Goal: Task Accomplishment & Management: Complete application form

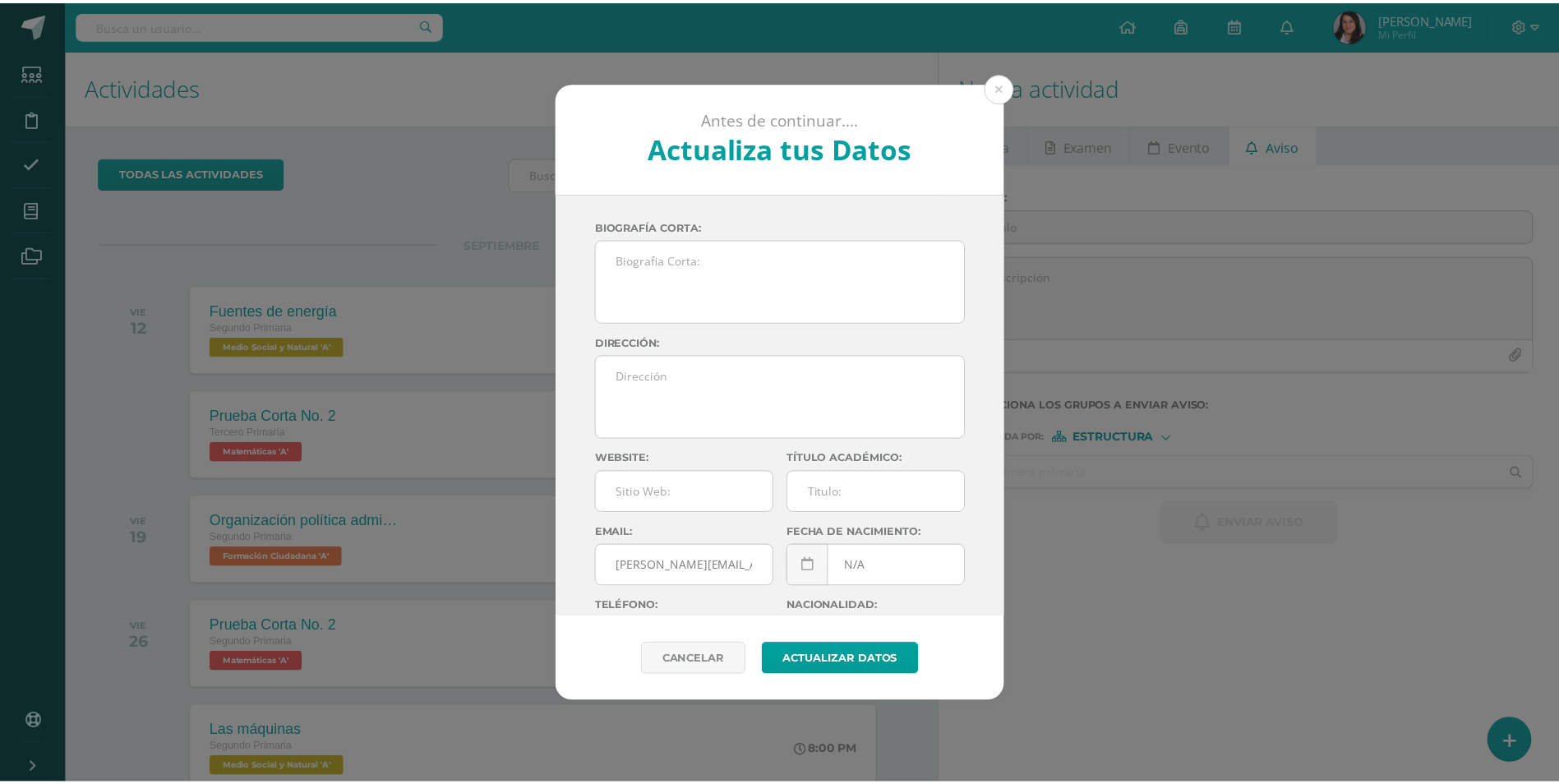
scroll to position [163, 0]
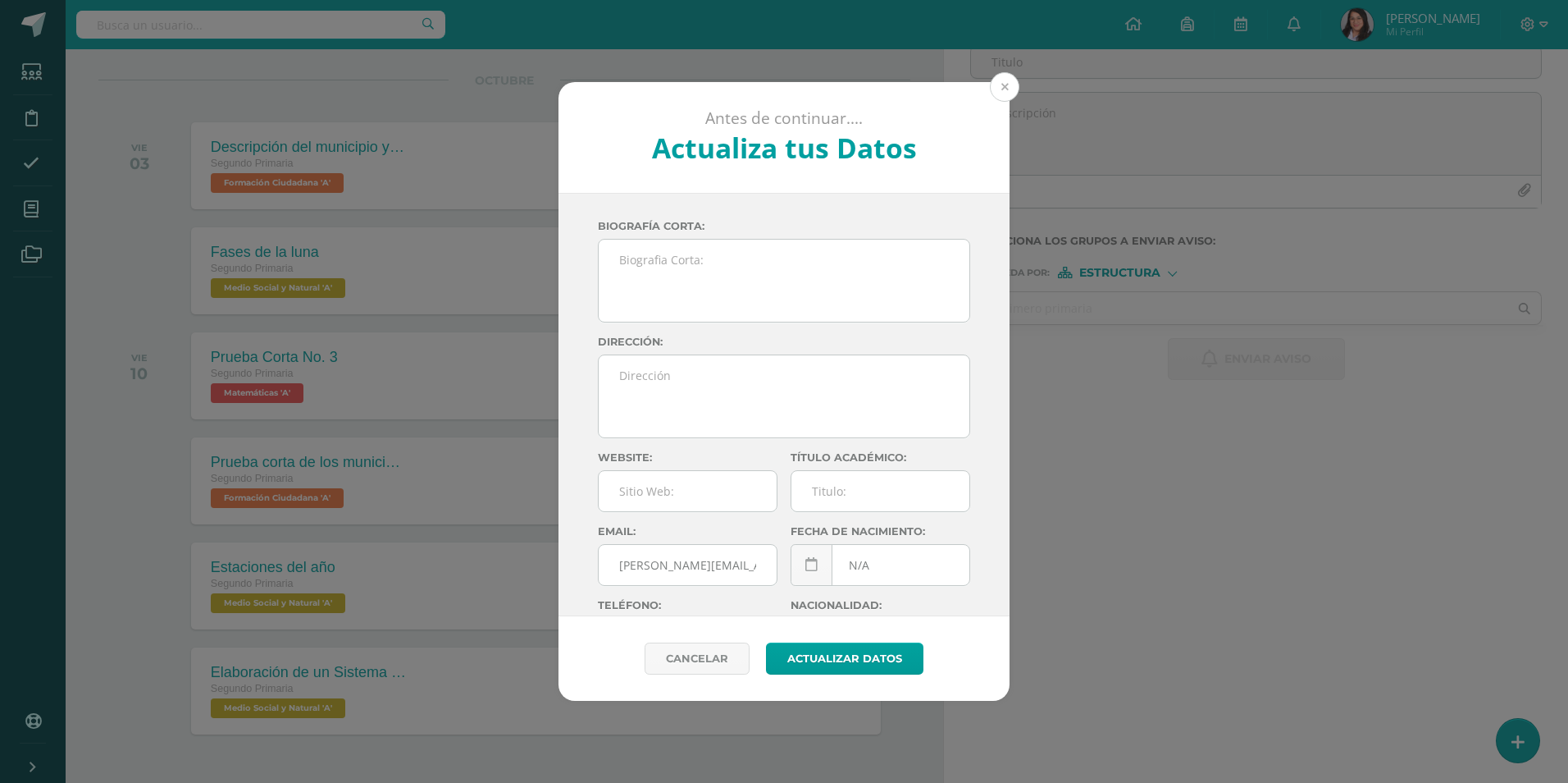
click at [1001, 92] on button at bounding box center [1004, 86] width 29 height 29
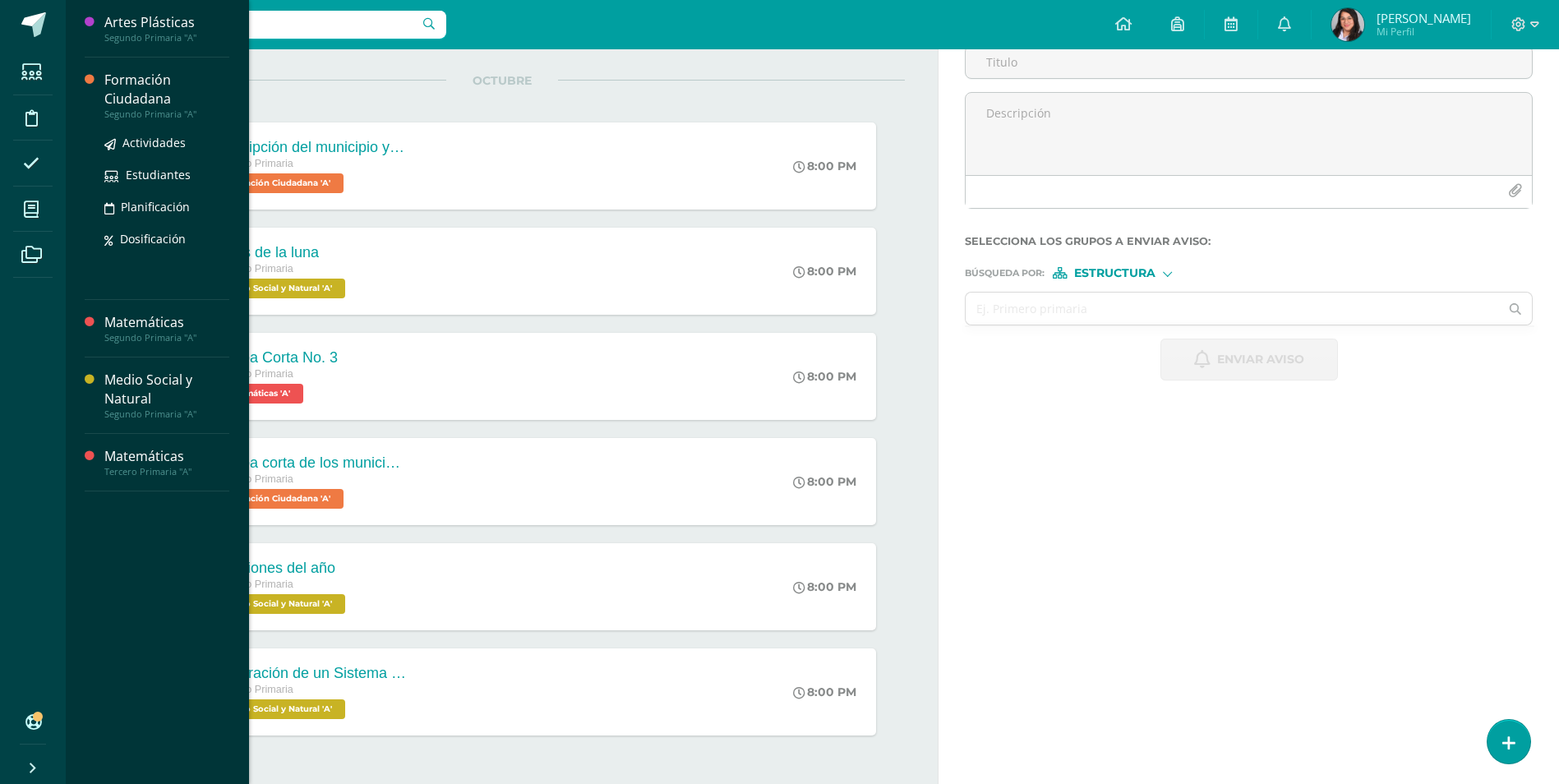
click at [134, 100] on div "Formación Ciudadana" at bounding box center [166, 89] width 125 height 38
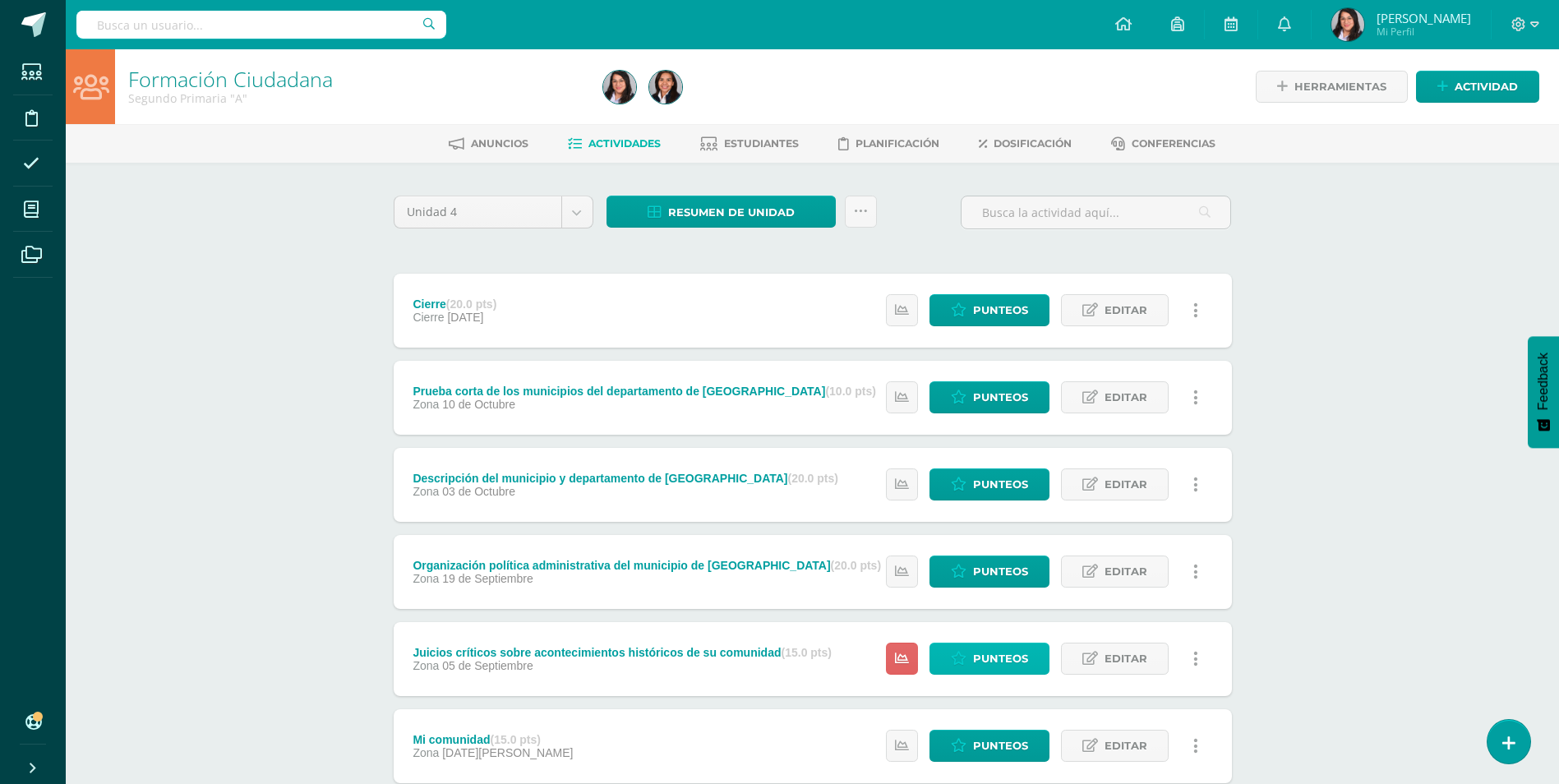
click at [965, 660] on icon at bounding box center [959, 659] width 16 height 14
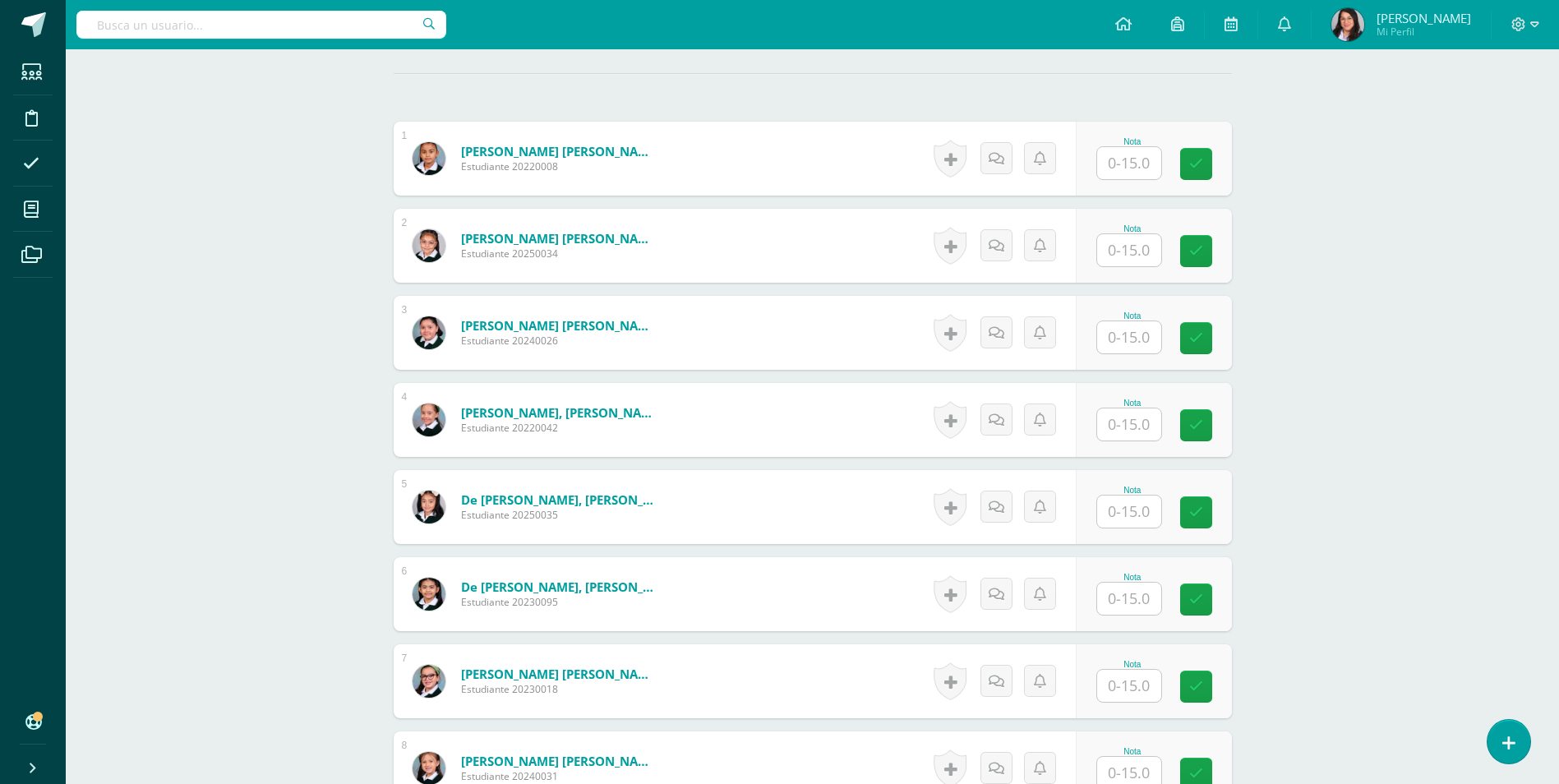
scroll to position [495, 0]
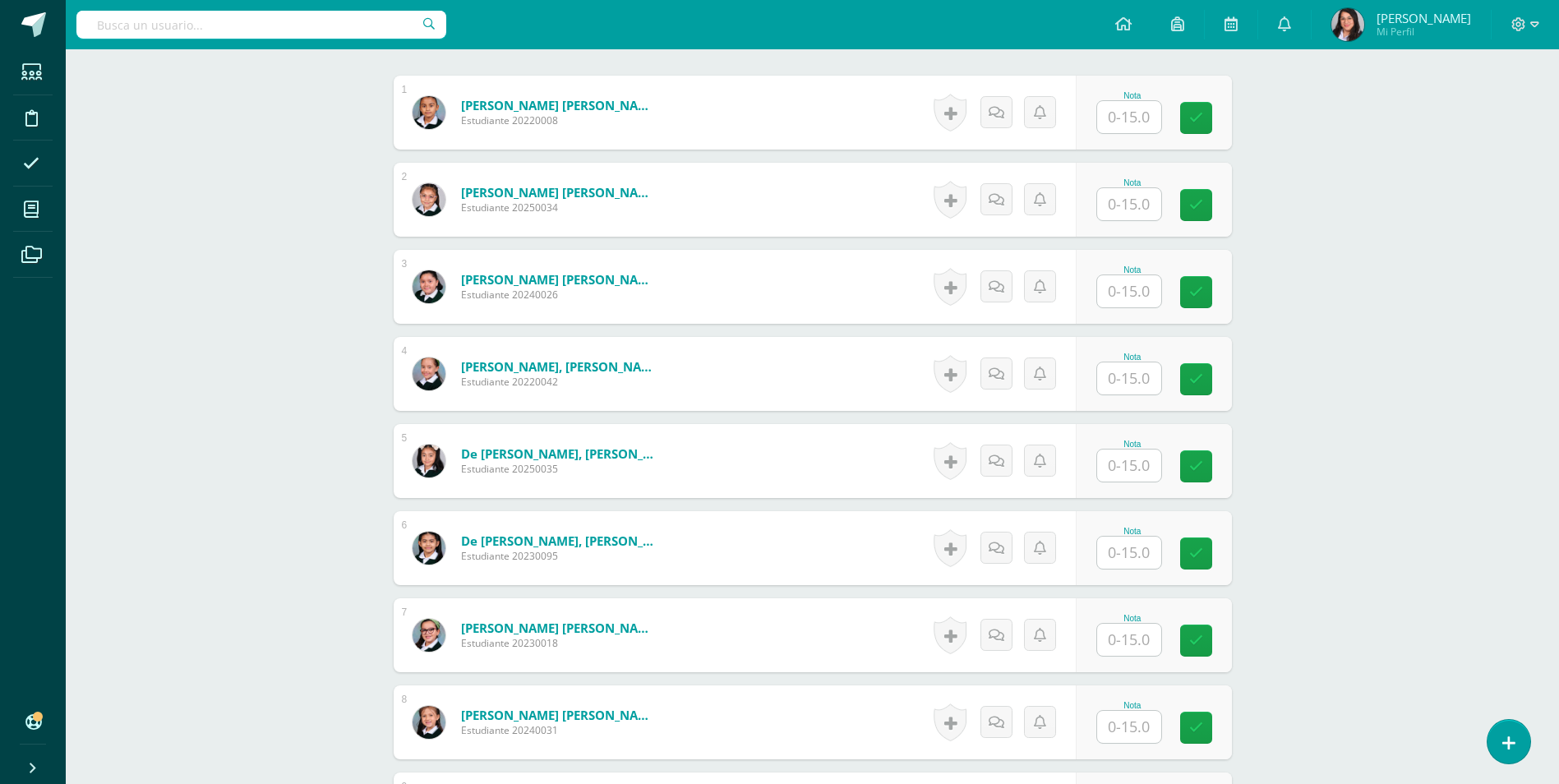
click at [1118, 125] on input "text" at bounding box center [1129, 117] width 64 height 32
type input "10"
click at [1137, 383] on input "text" at bounding box center [1129, 378] width 64 height 32
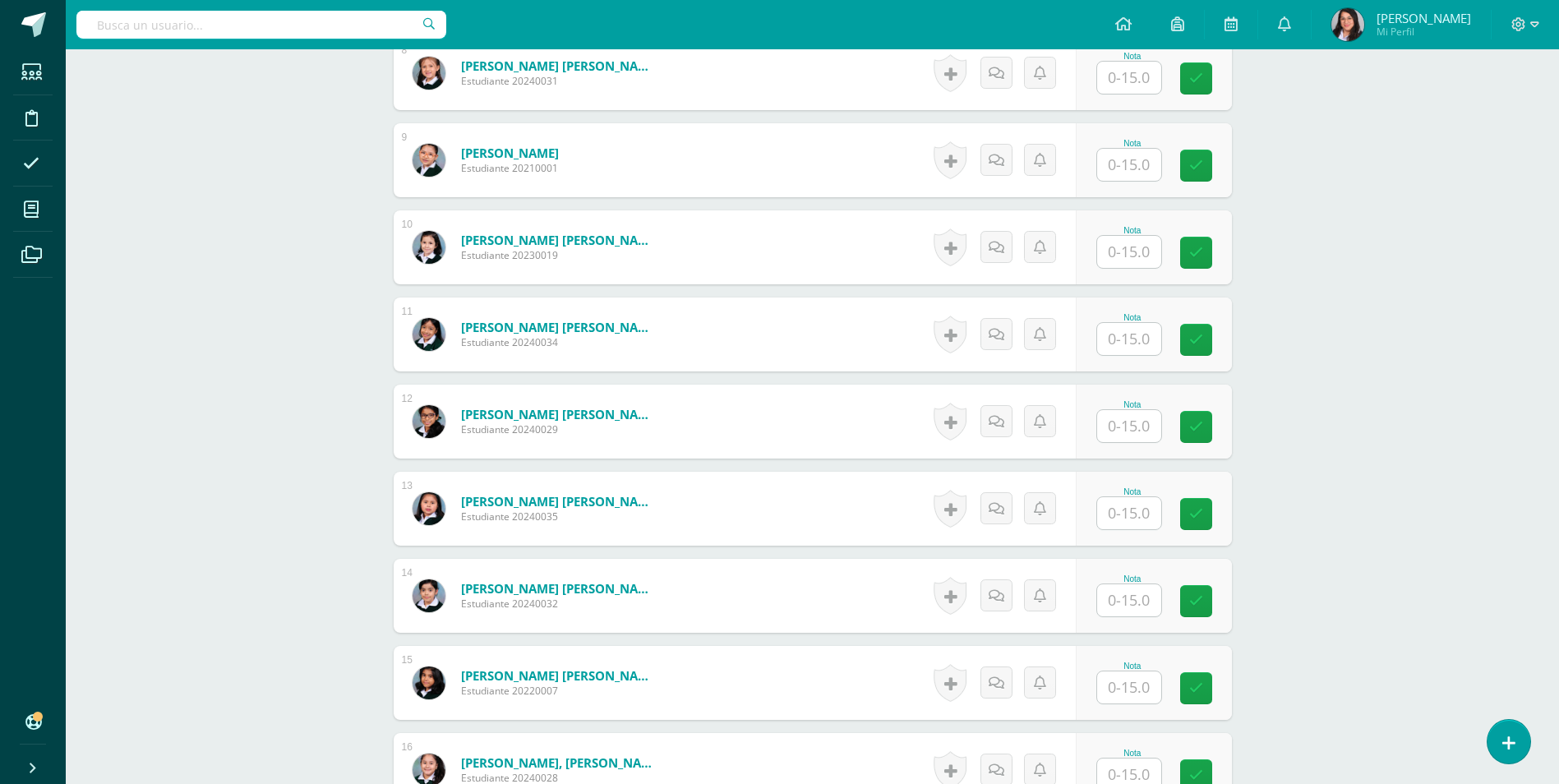
scroll to position [1152, 0]
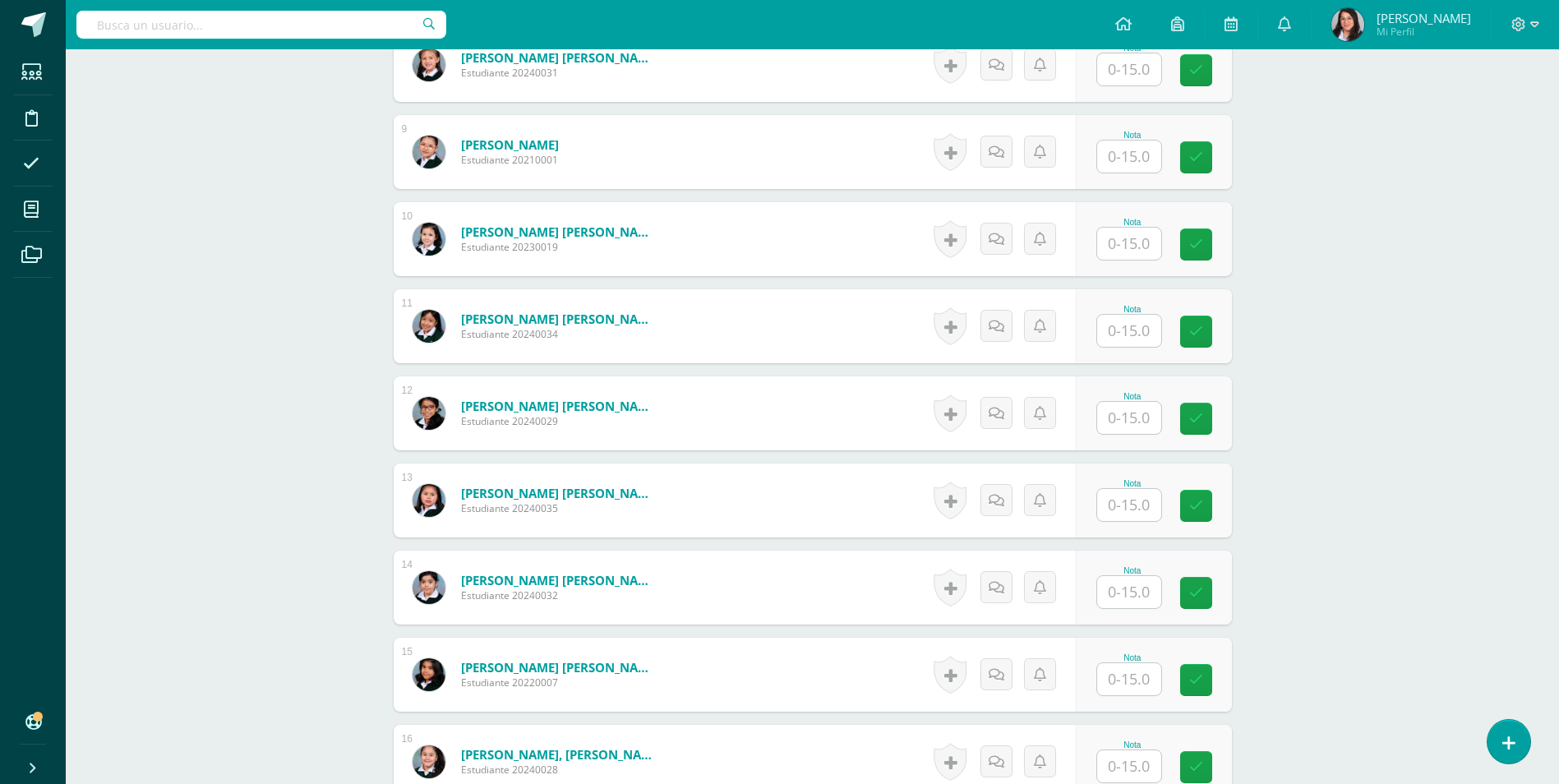
type input "10"
click at [1130, 590] on input "text" at bounding box center [1138, 592] width 65 height 33
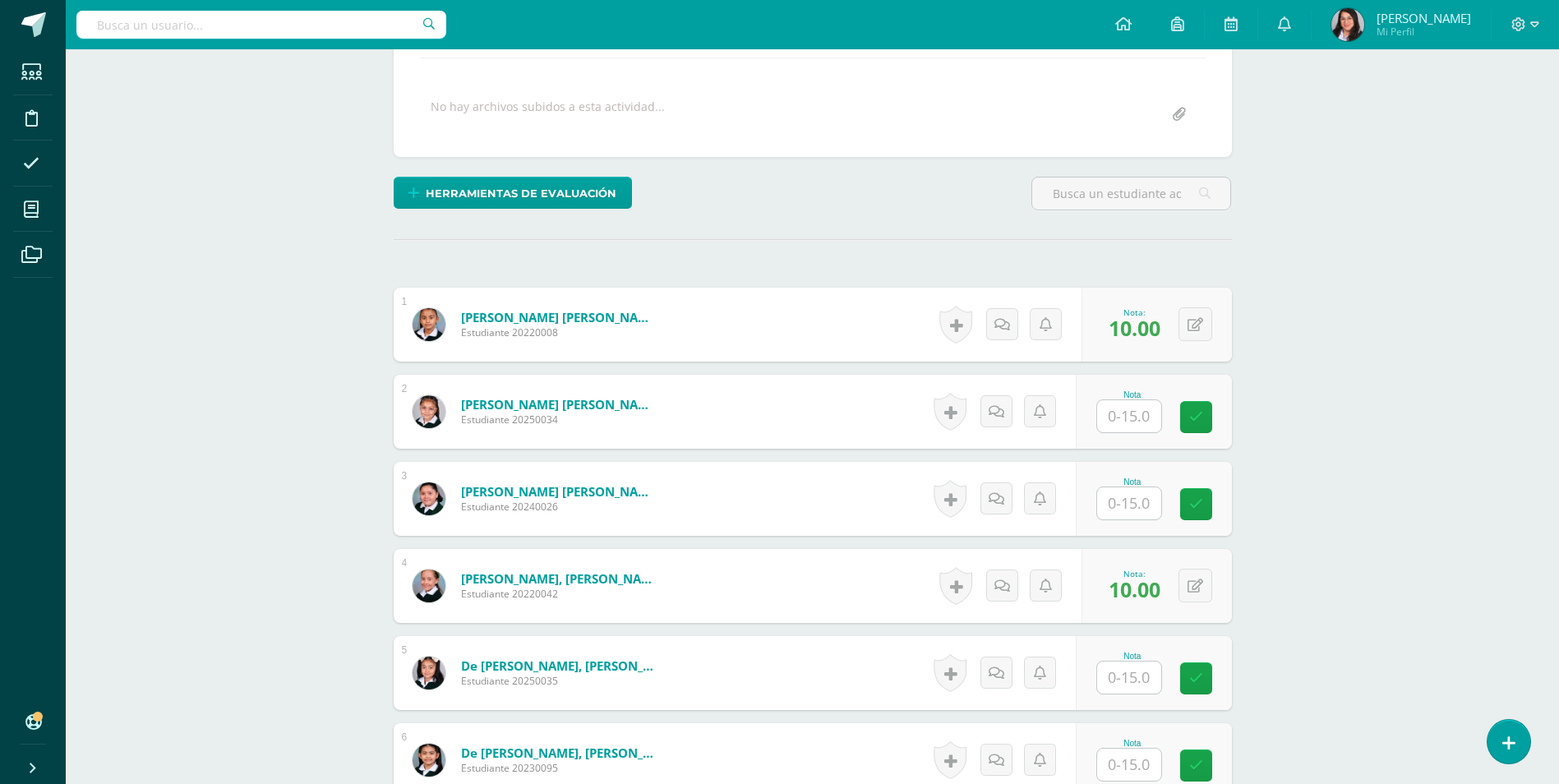
scroll to position [249, 0]
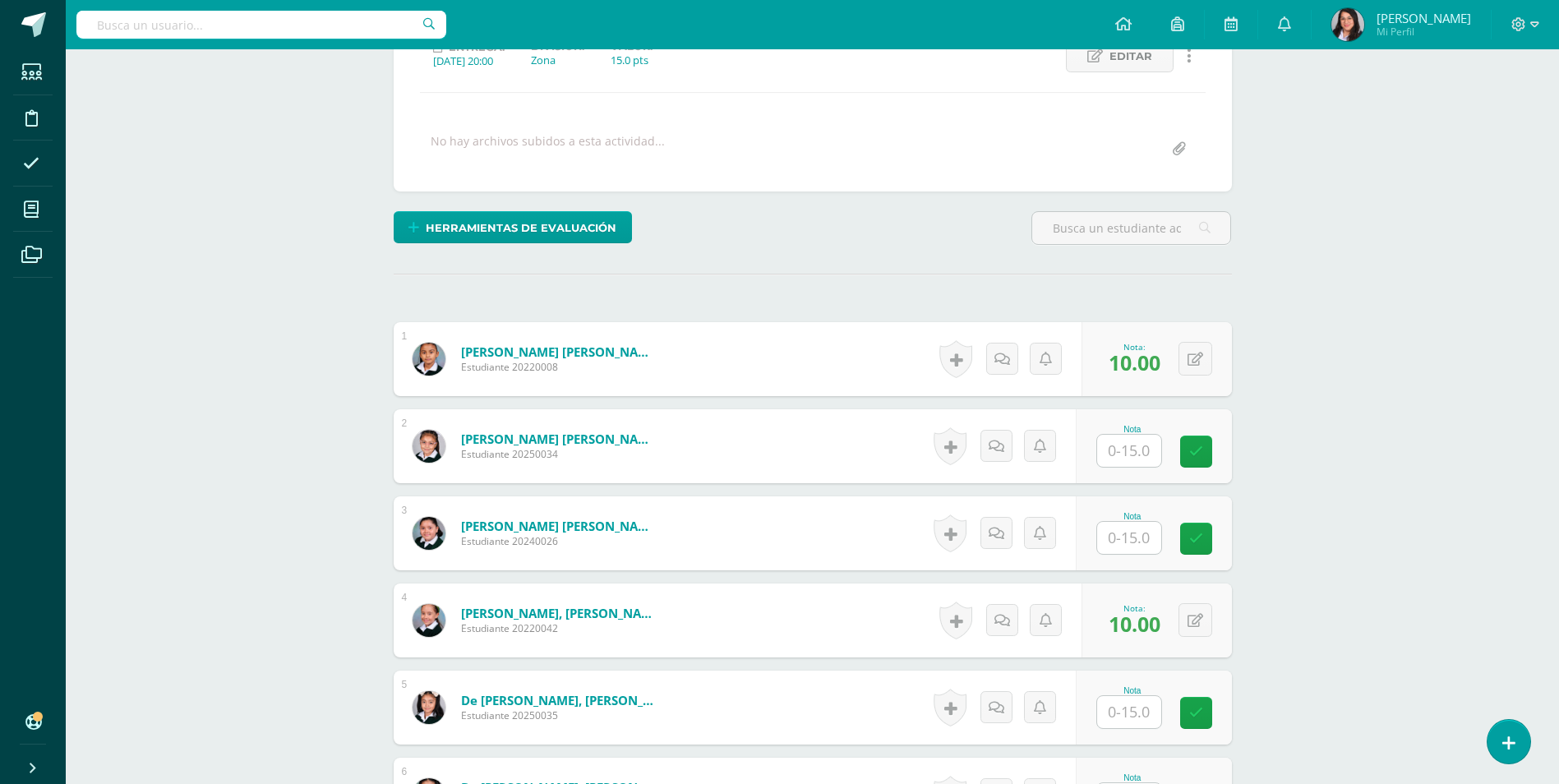
type input "13"
click at [1129, 464] on input "text" at bounding box center [1129, 450] width 64 height 32
type input "15"
click at [1135, 529] on input "text" at bounding box center [1138, 538] width 65 height 33
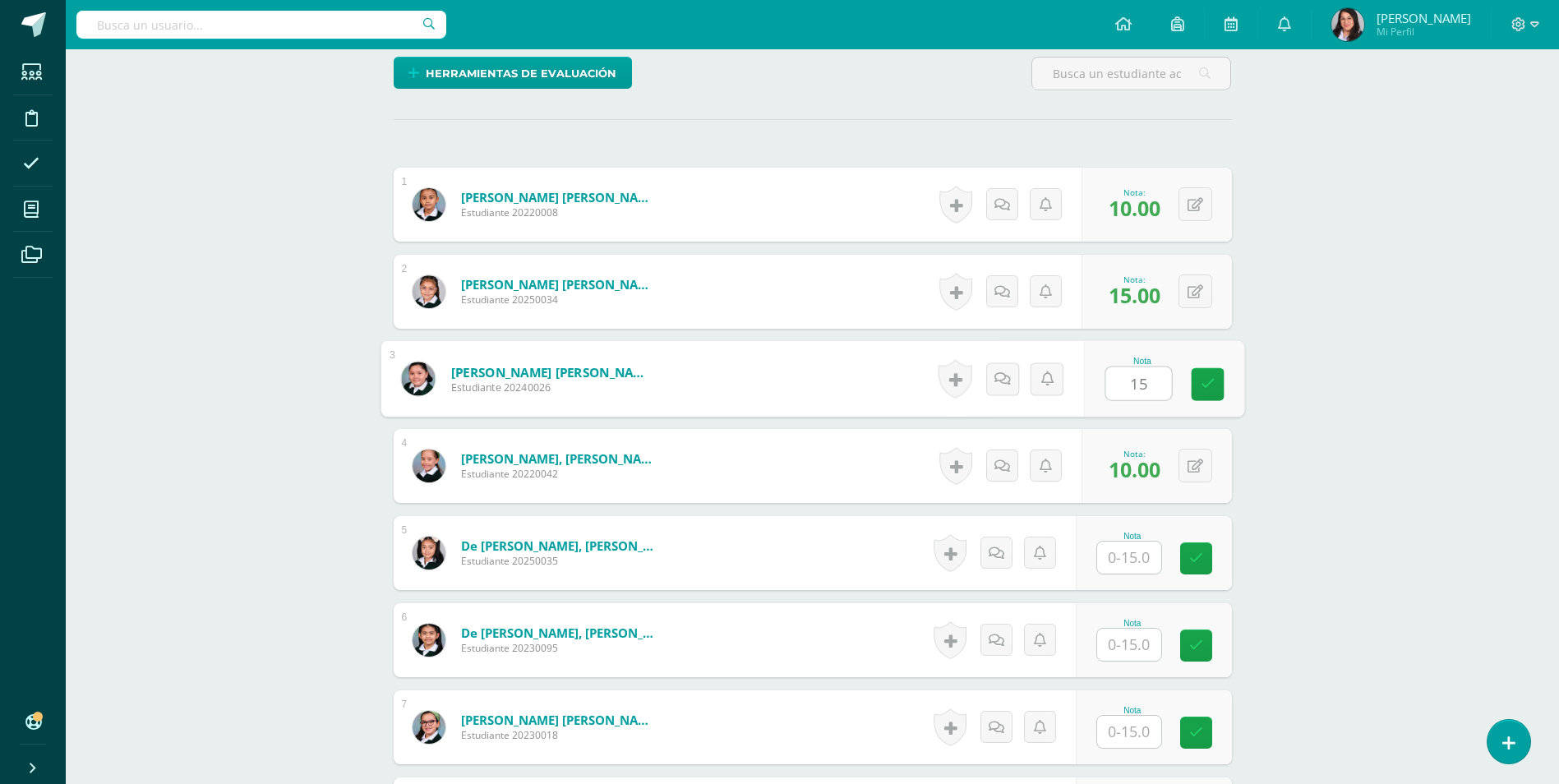
scroll to position [413, 0]
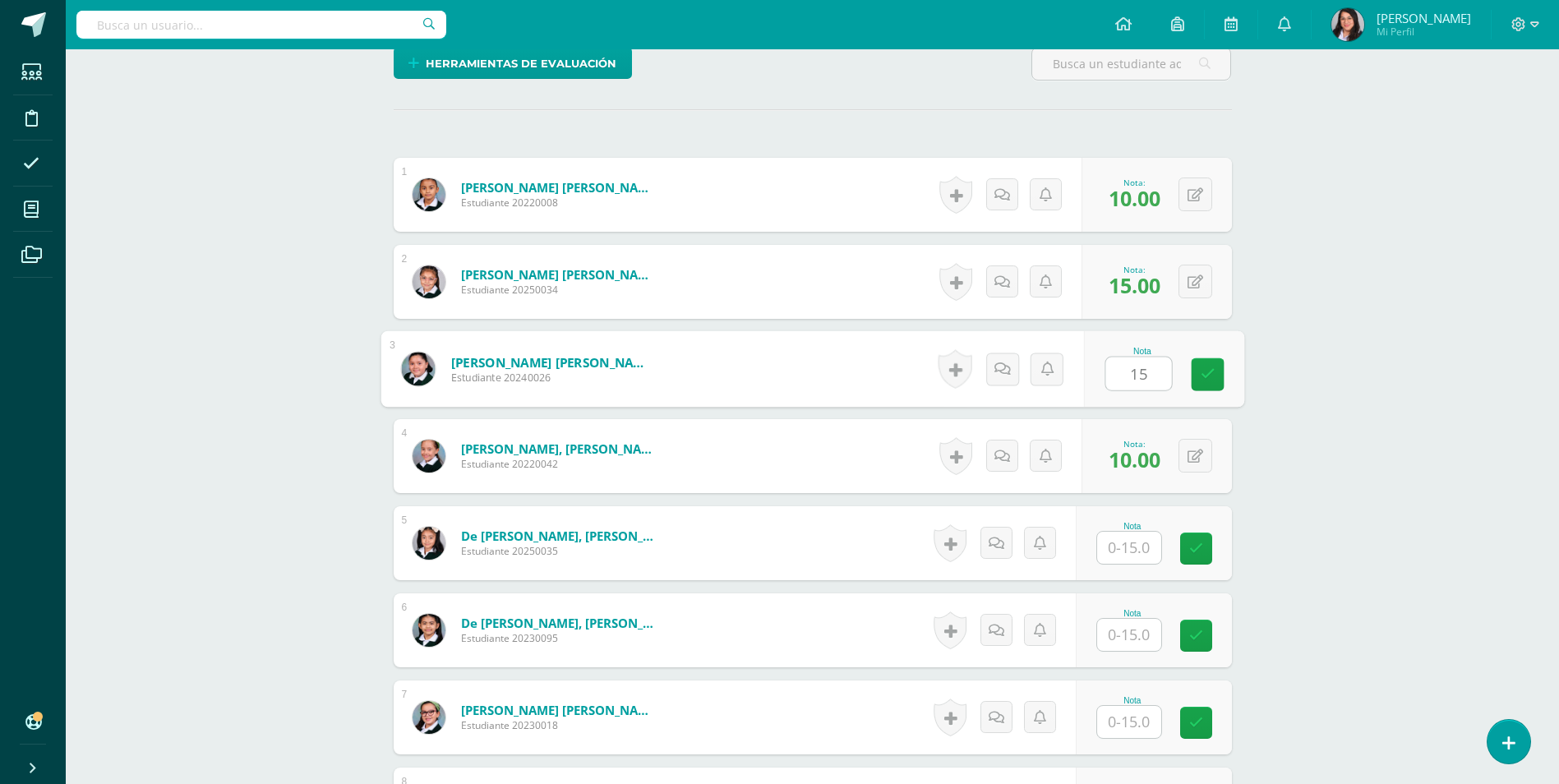
type input "15"
click at [1149, 550] on input "text" at bounding box center [1129, 547] width 64 height 32
type input "15"
click at [1144, 628] on input "text" at bounding box center [1138, 635] width 65 height 33
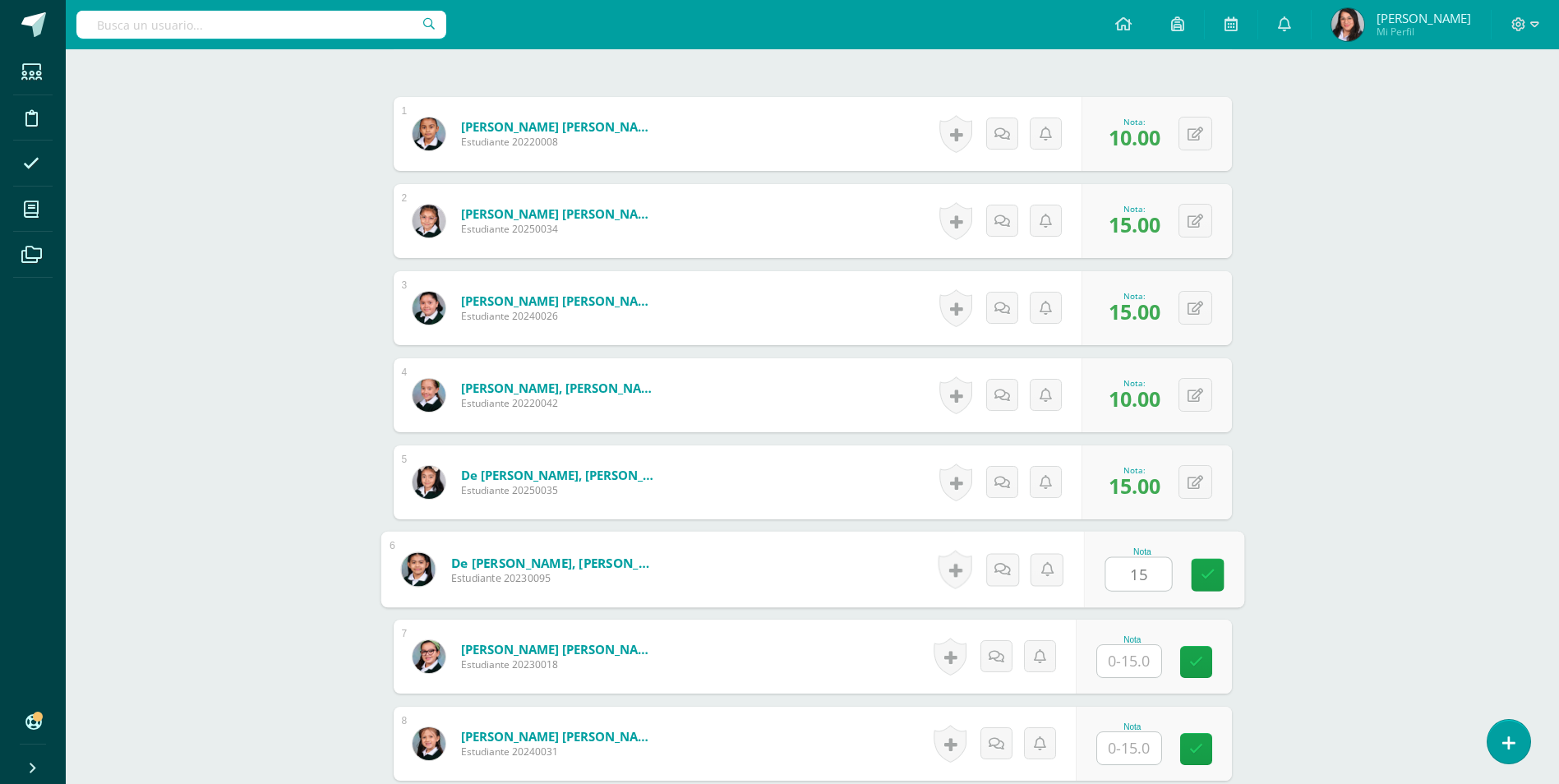
scroll to position [660, 0]
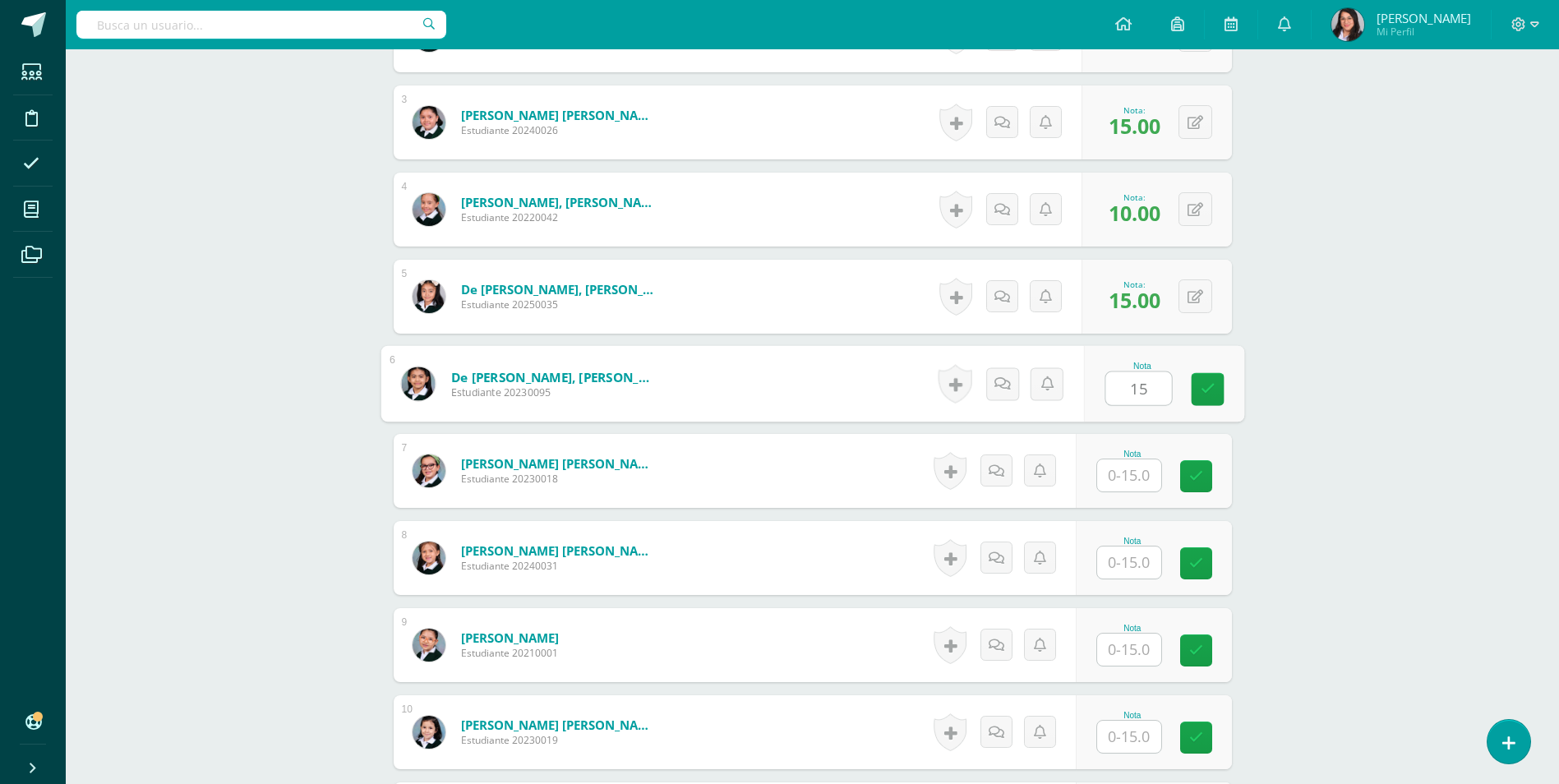
type input "15"
click at [1131, 480] on input "text" at bounding box center [1129, 475] width 64 height 32
type input "15"
click at [1145, 561] on input "text" at bounding box center [1138, 562] width 65 height 33
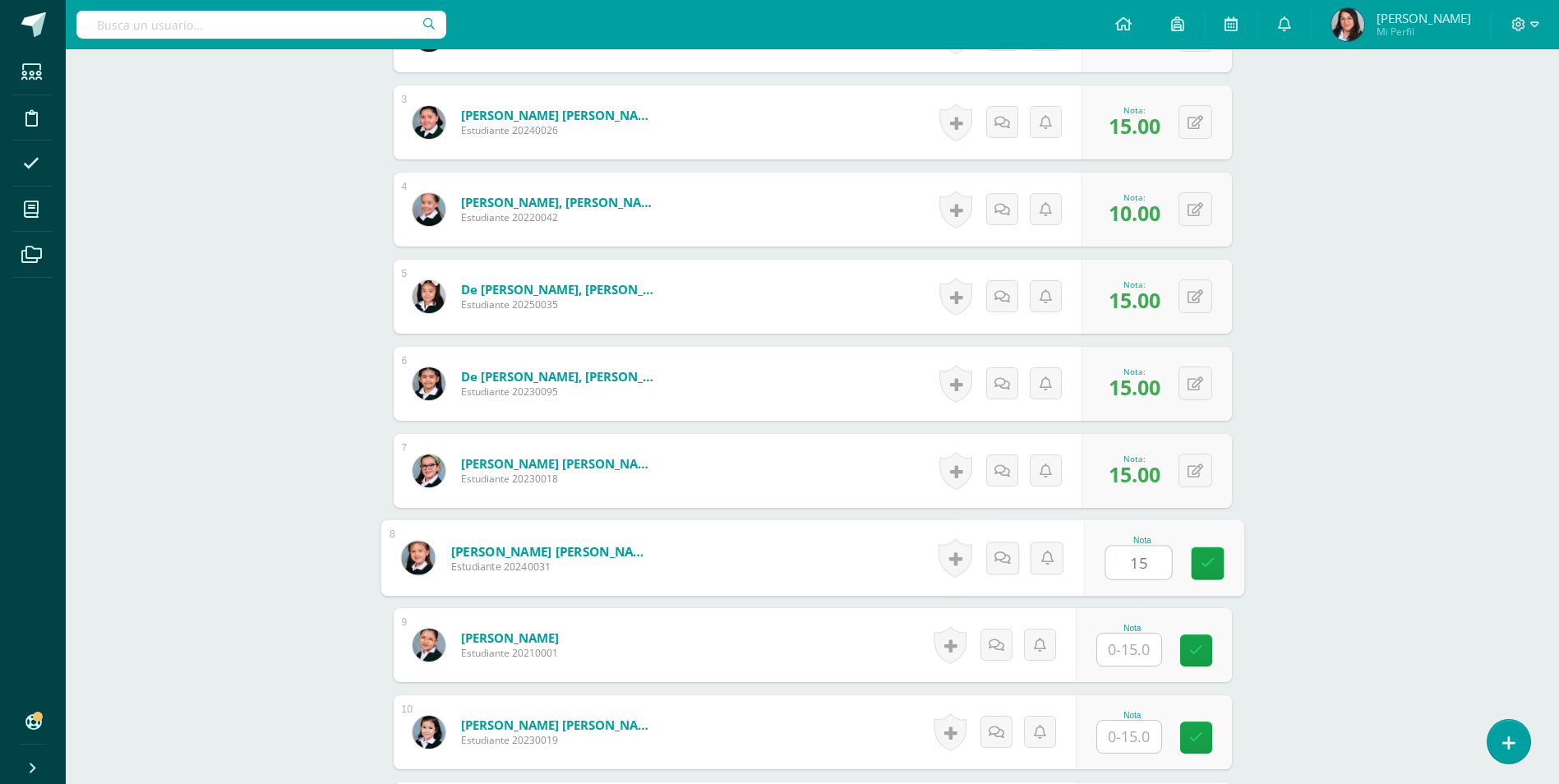
type input "15"
click at [1140, 642] on input "text" at bounding box center [1129, 649] width 64 height 32
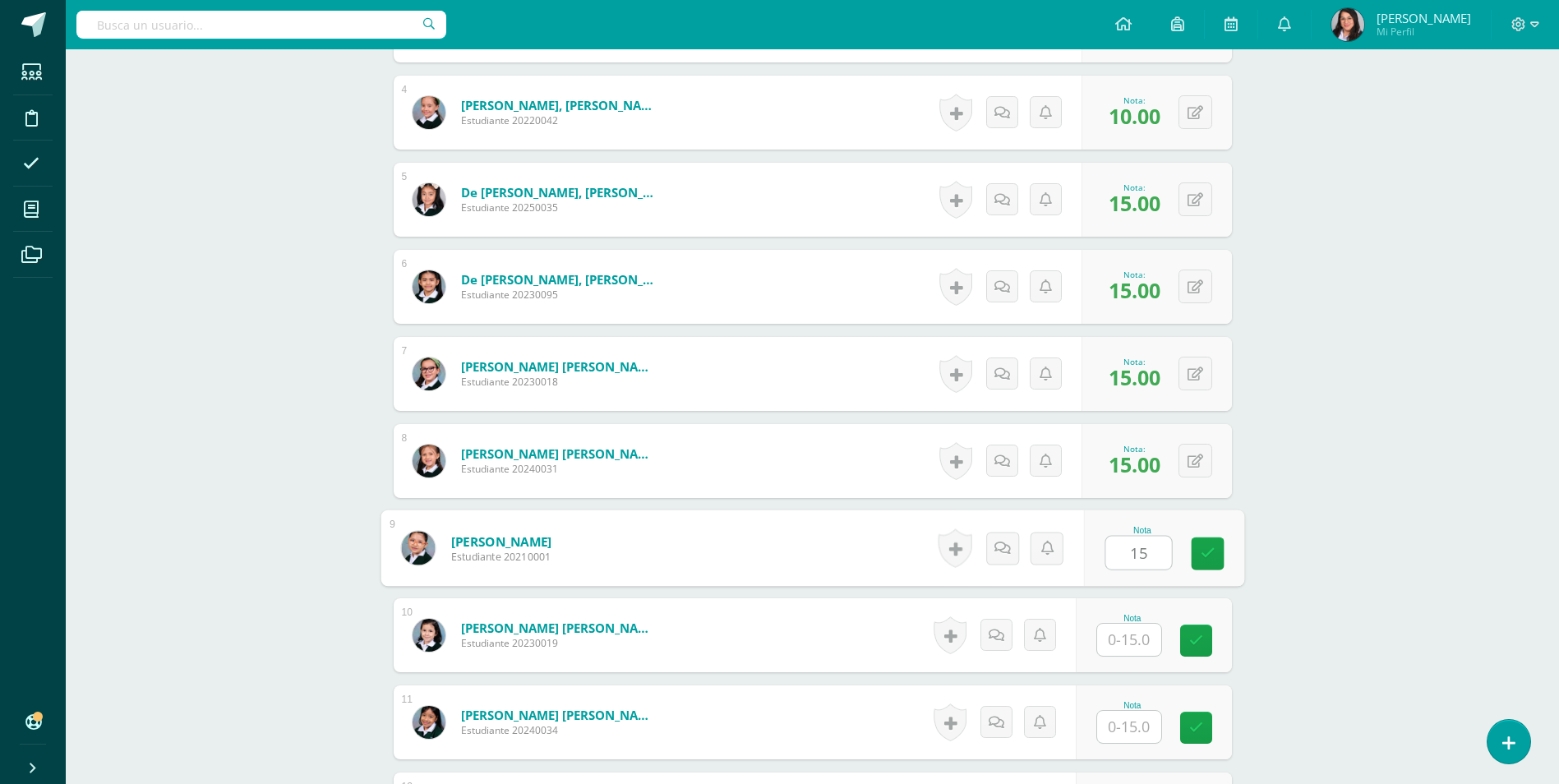
scroll to position [906, 0]
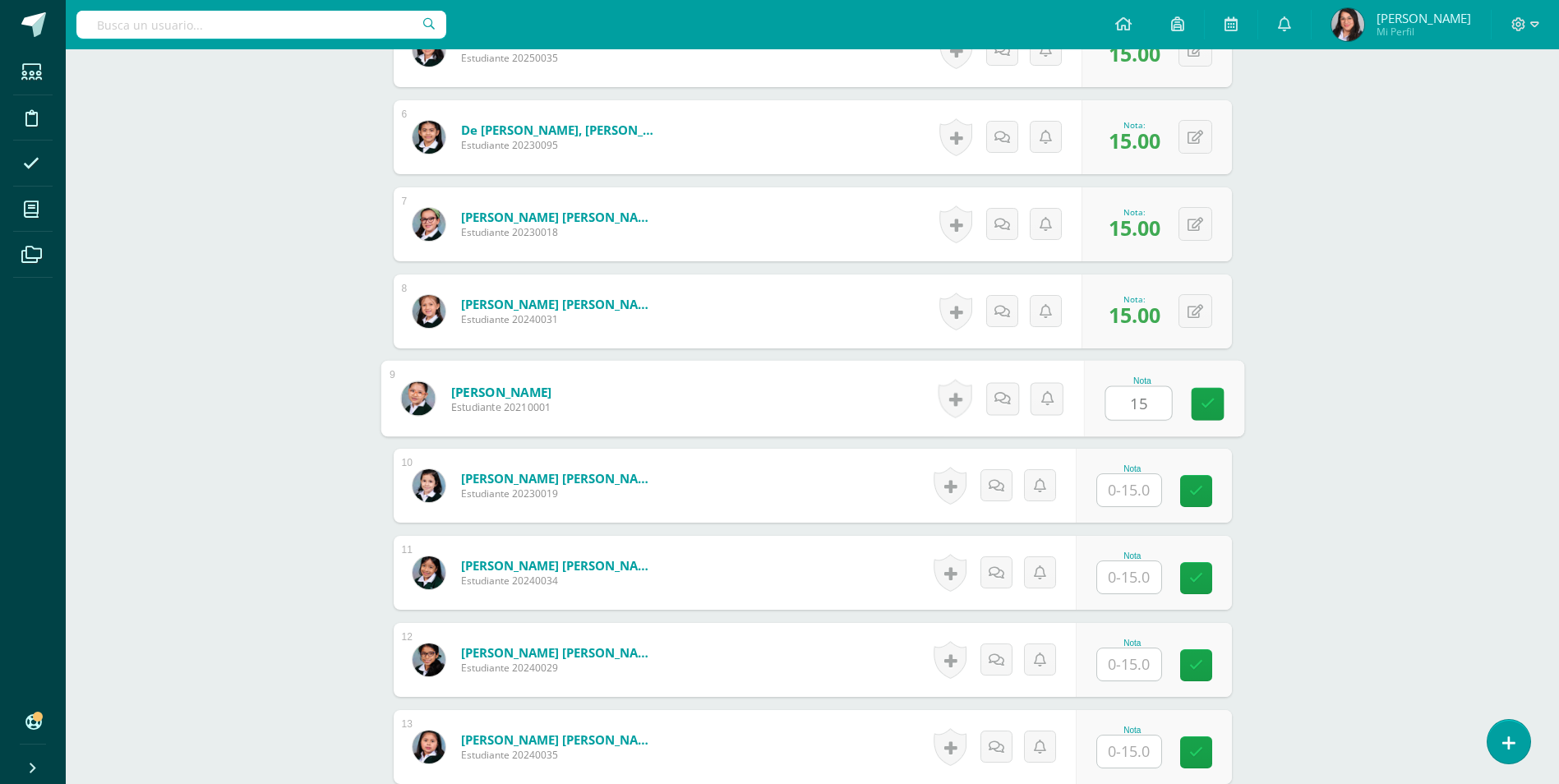
type input "15"
click at [1128, 499] on input "text" at bounding box center [1138, 490] width 65 height 33
type input "15"
click at [1137, 573] on input "text" at bounding box center [1138, 577] width 65 height 33
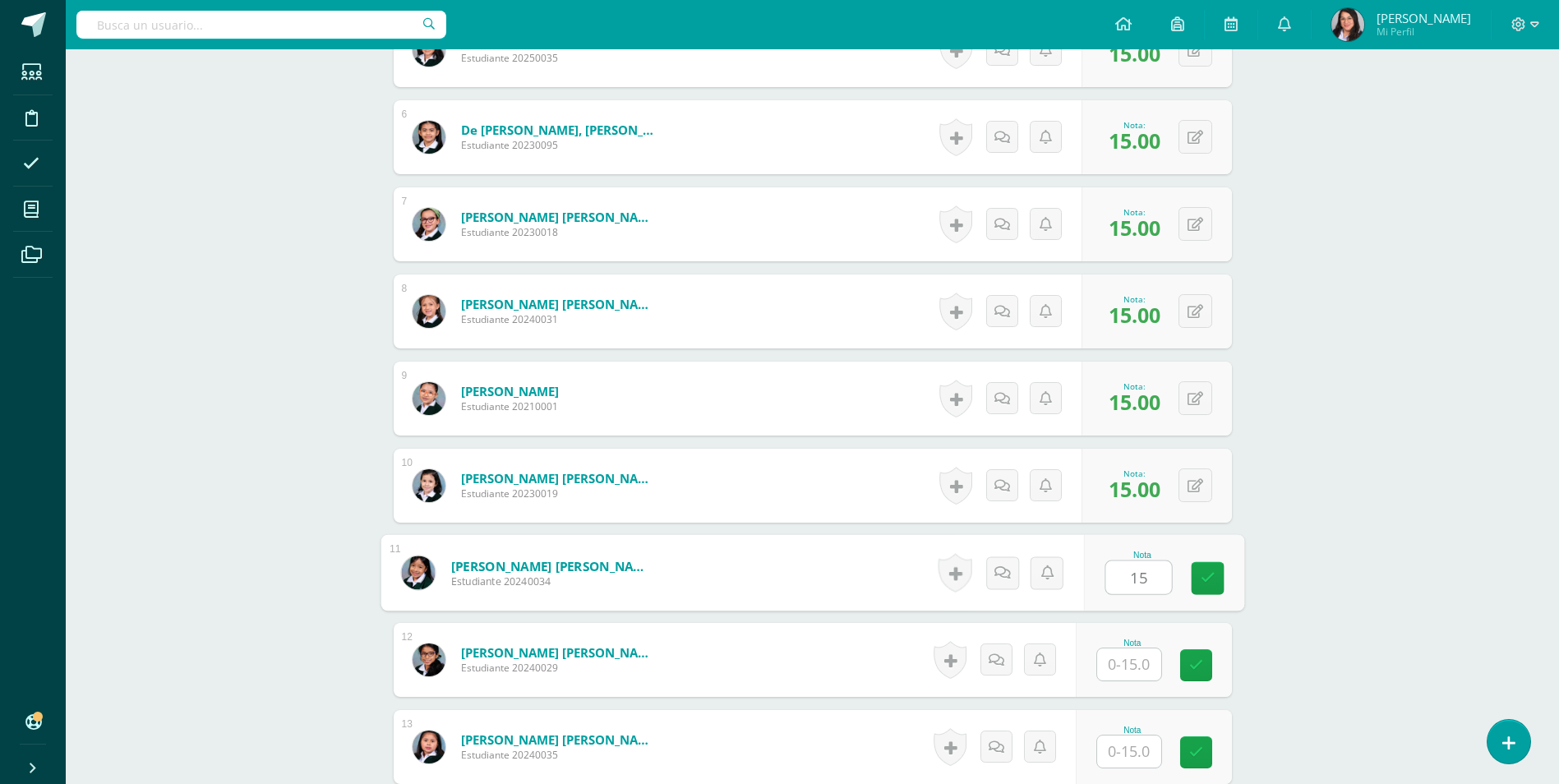
type input "15"
click at [1136, 664] on input "text" at bounding box center [1138, 664] width 65 height 33
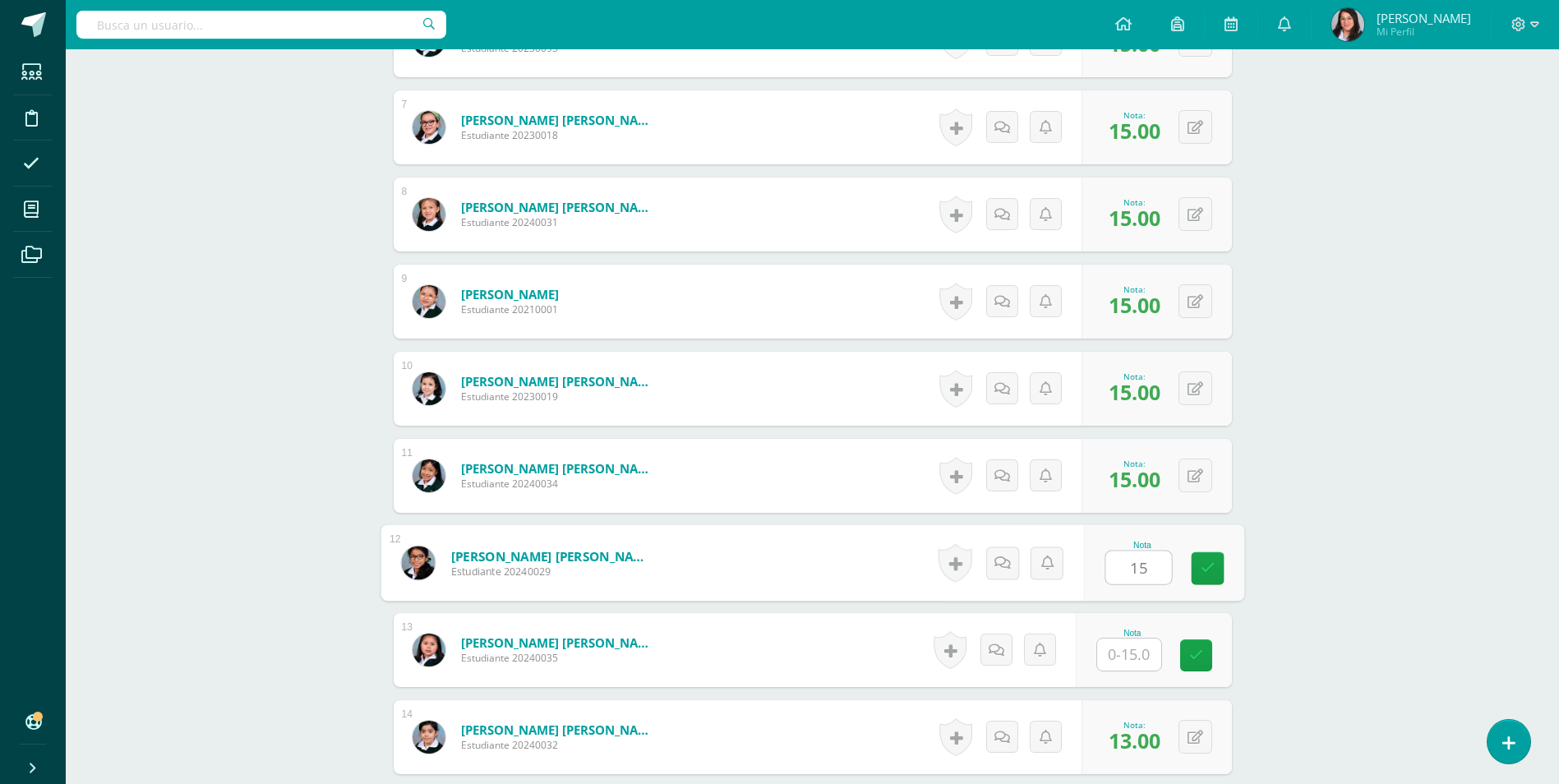
scroll to position [1152, 0]
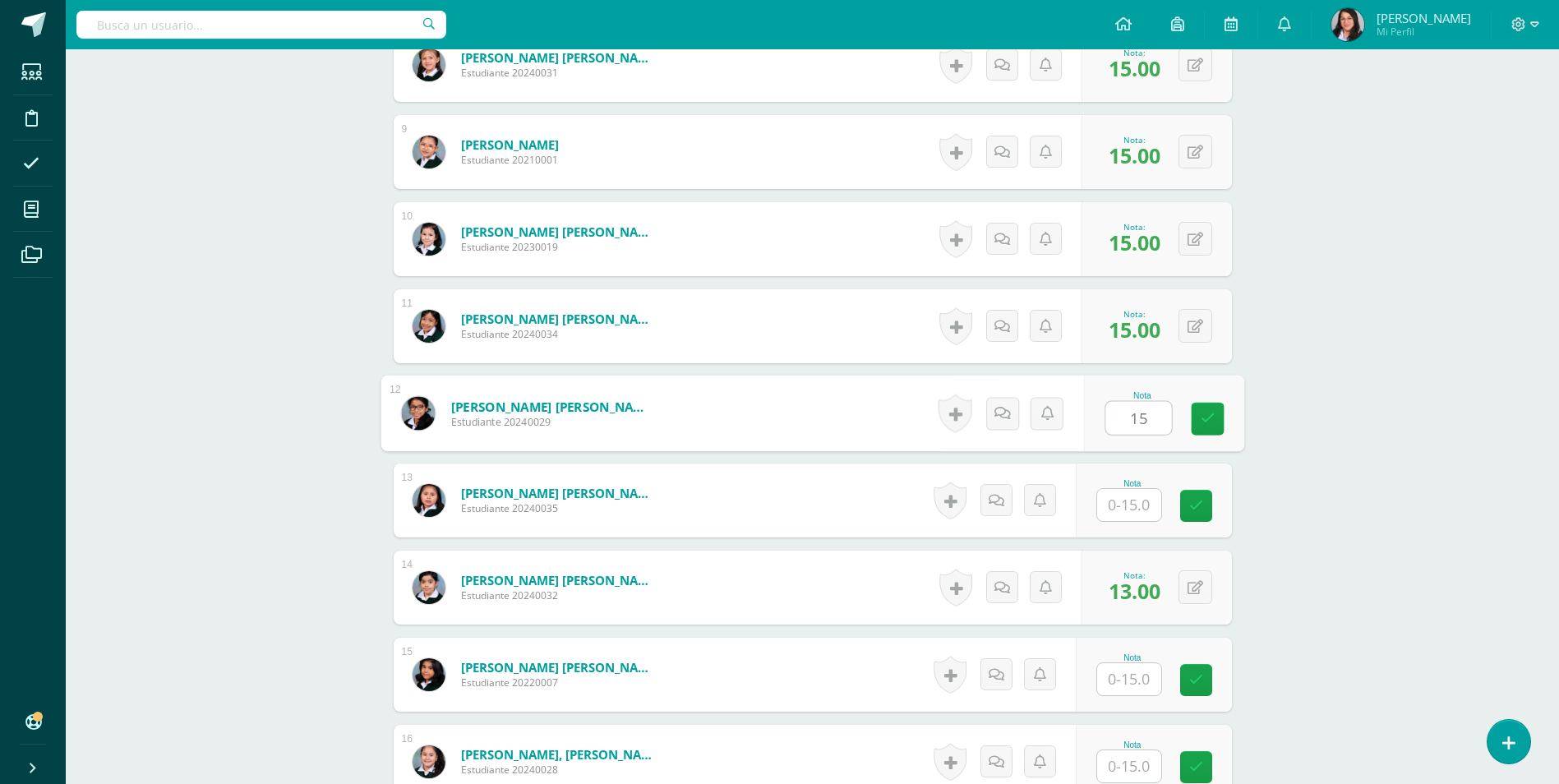
type input "15"
click at [1136, 510] on input "text" at bounding box center [1138, 505] width 65 height 33
type input "15"
drag, startPoint x: 1147, startPoint y: 682, endPoint x: 1162, endPoint y: 659, distance: 27.5
click at [1148, 682] on input "text" at bounding box center [1138, 679] width 65 height 33
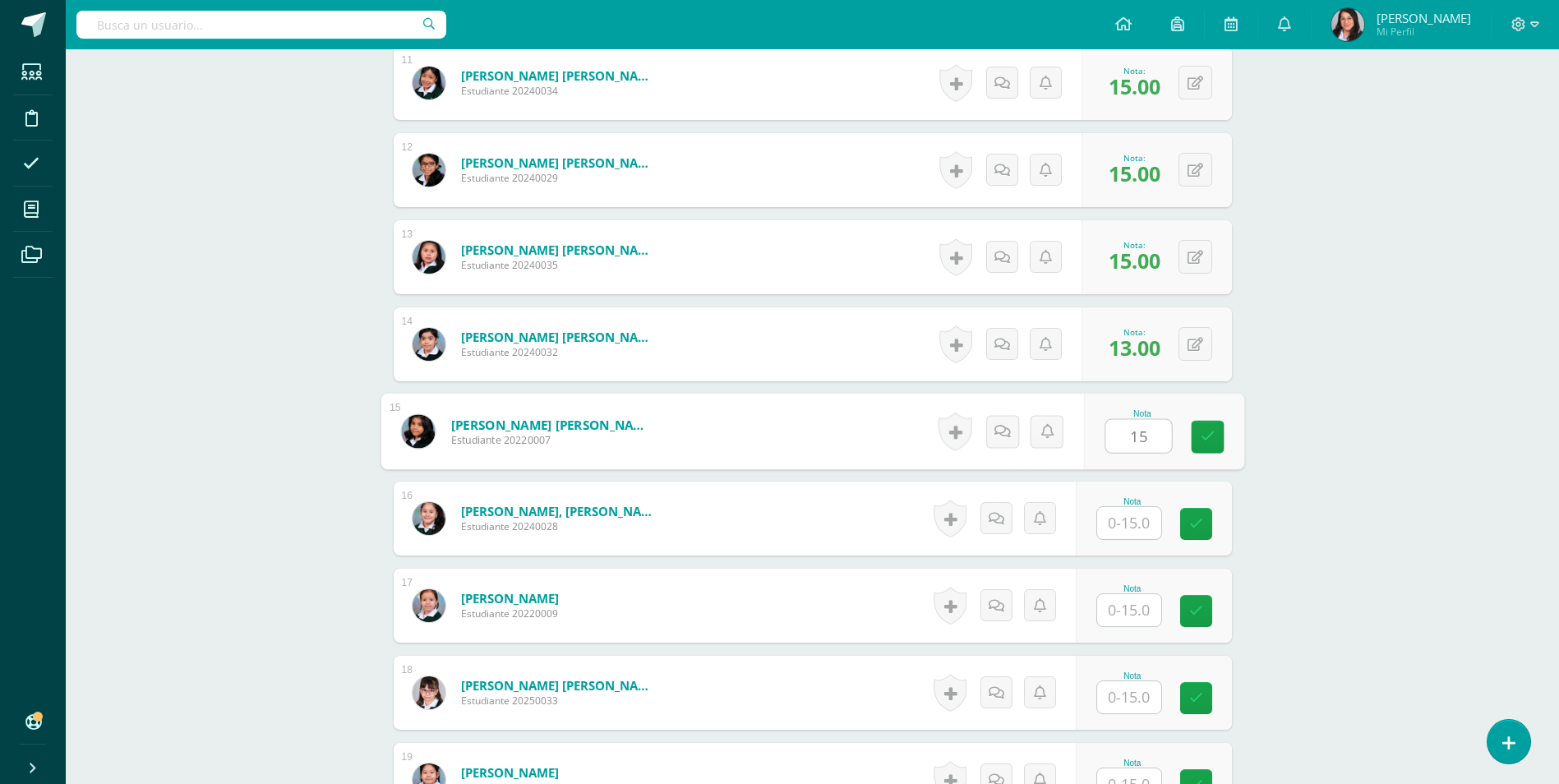
scroll to position [1399, 0]
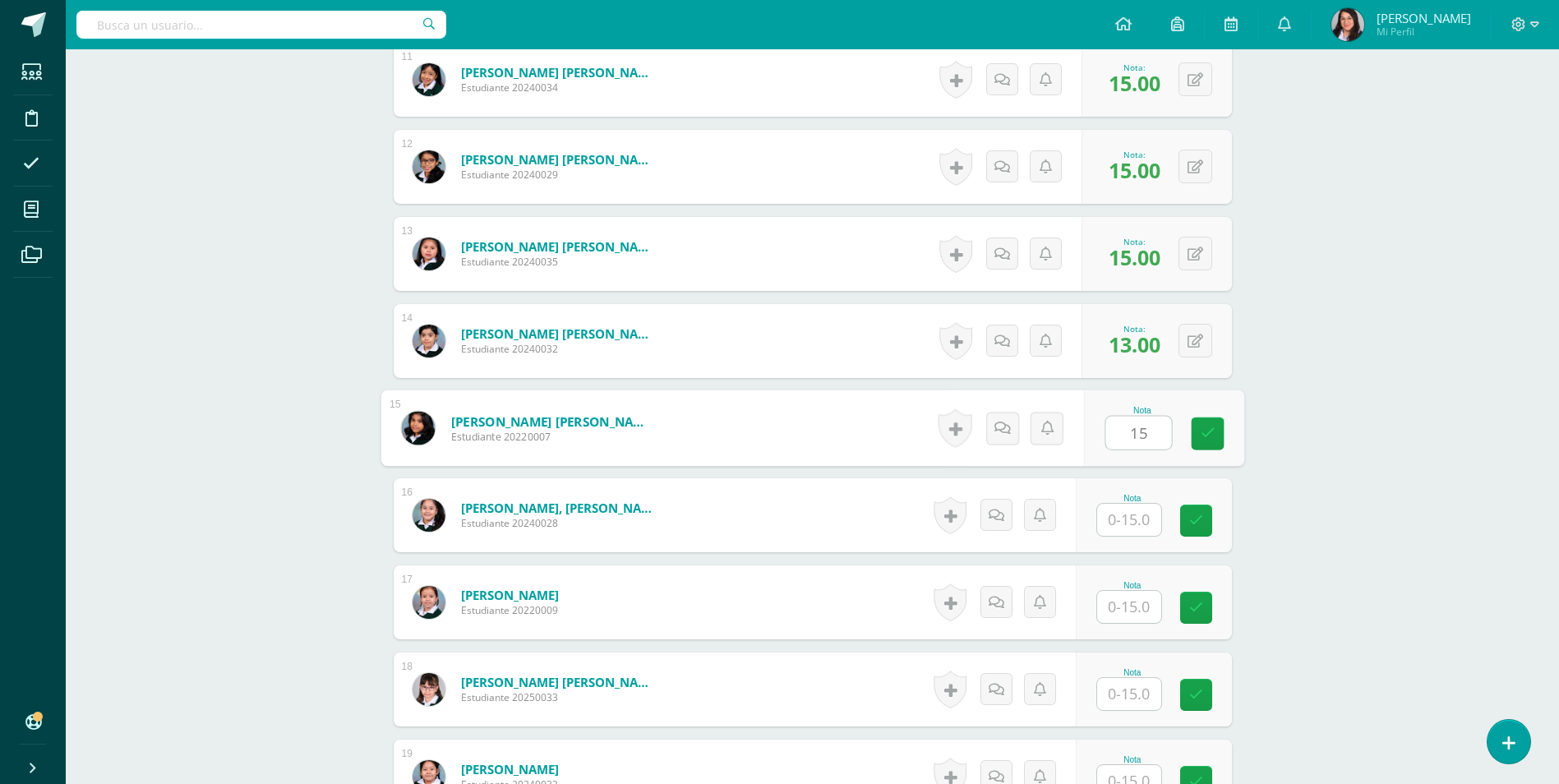
type input "15"
click at [1126, 528] on input "text" at bounding box center [1129, 519] width 64 height 32
type input "15"
click at [1141, 607] on input "text" at bounding box center [1129, 607] width 64 height 32
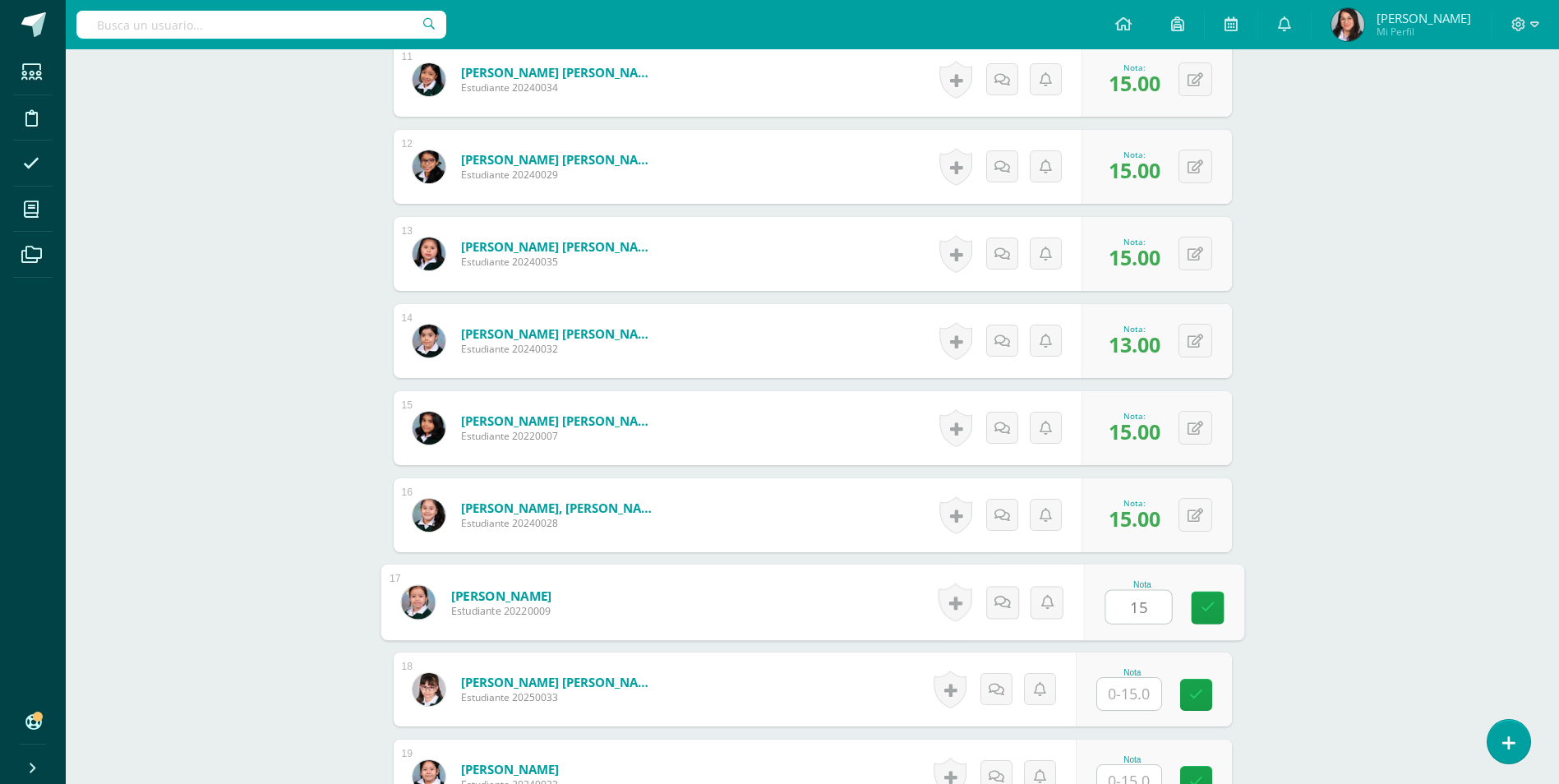
click at [1141, 607] on input "15" at bounding box center [1138, 607] width 65 height 33
type input "15"
click at [1136, 698] on input "text" at bounding box center [1129, 694] width 64 height 32
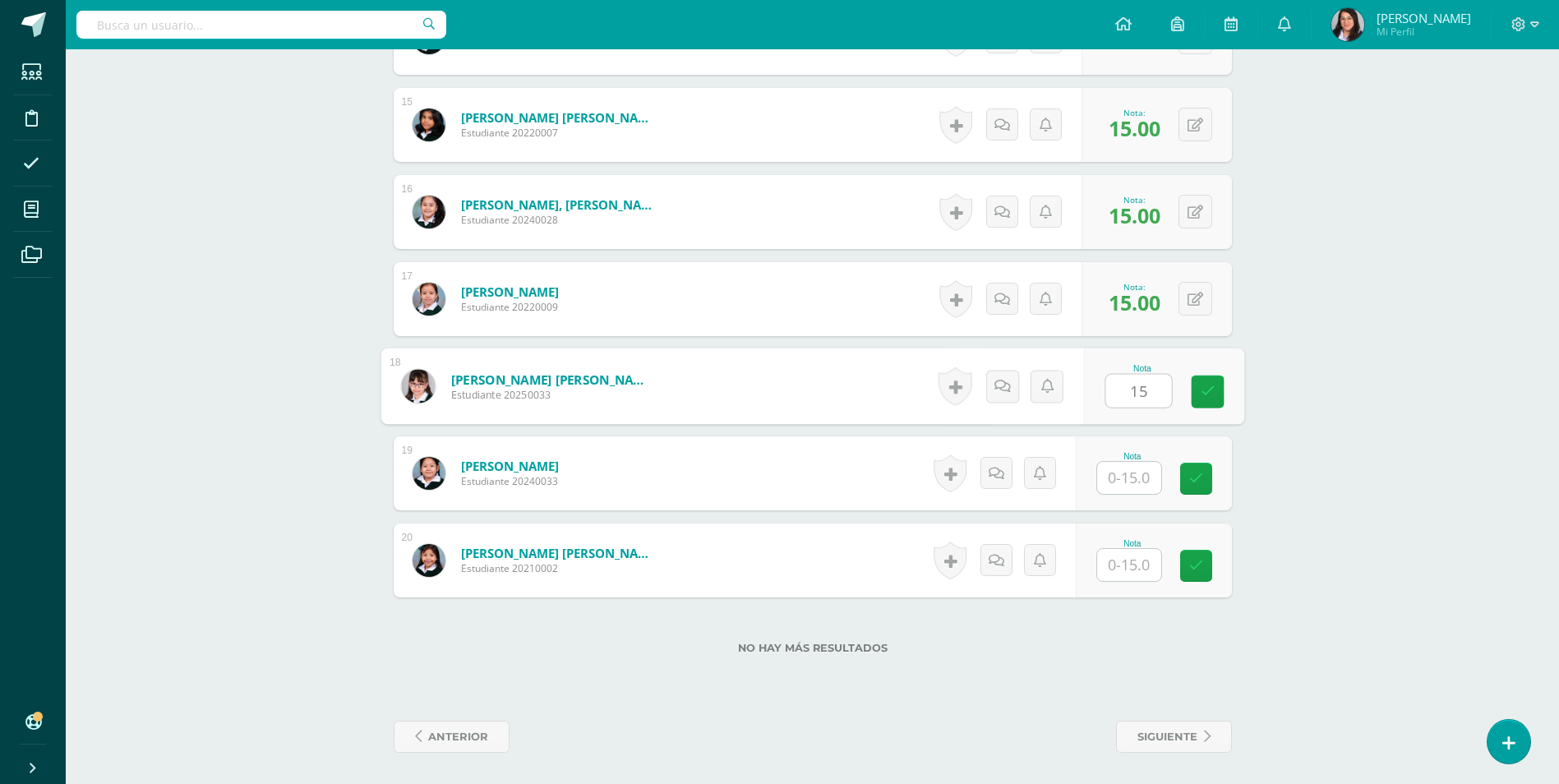
scroll to position [1704, 0]
type input "1"
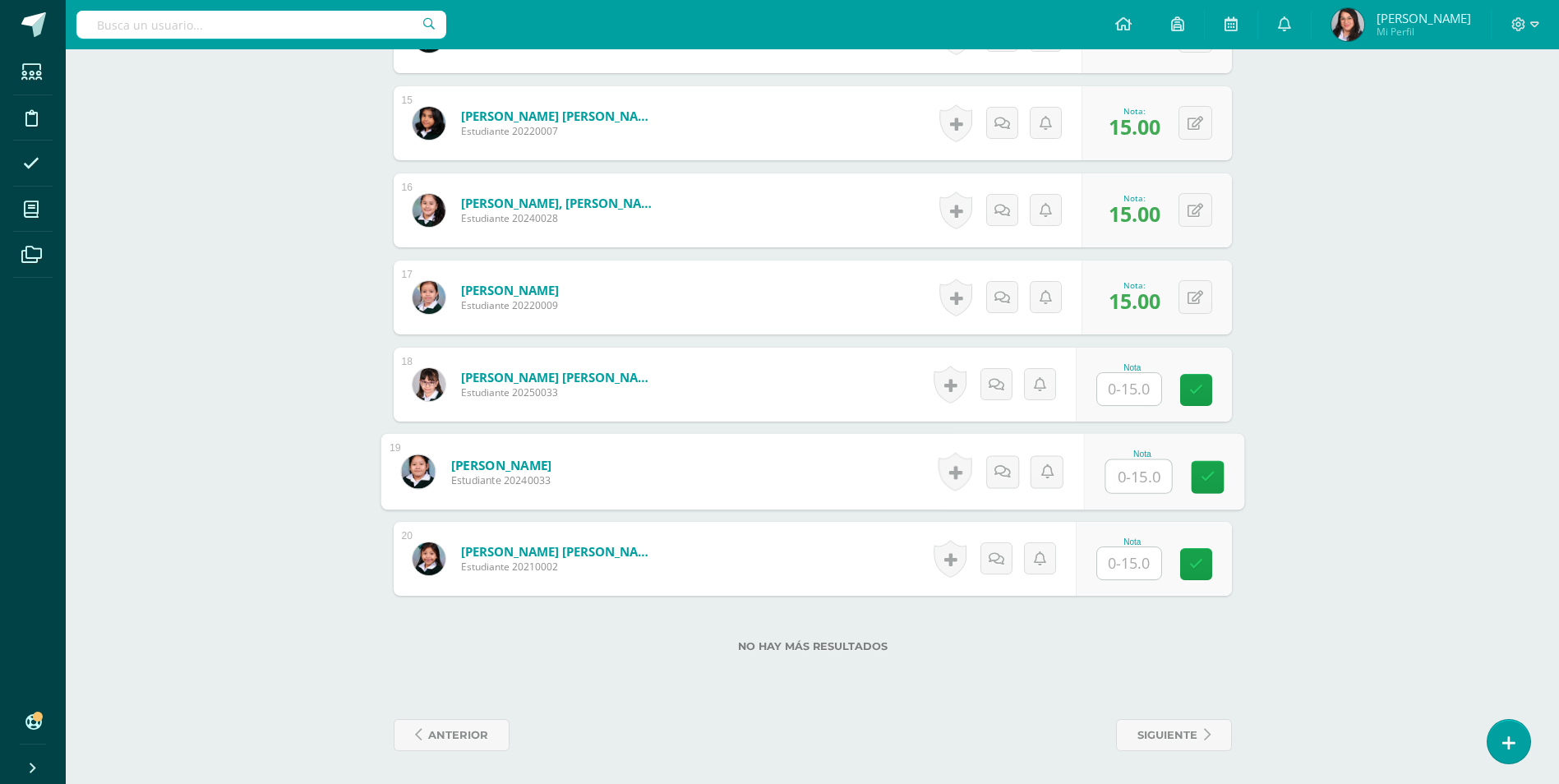
click at [1138, 481] on input "text" at bounding box center [1138, 476] width 65 height 33
type input "15"
click at [1136, 563] on input "text" at bounding box center [1138, 563] width 65 height 33
type input "15"
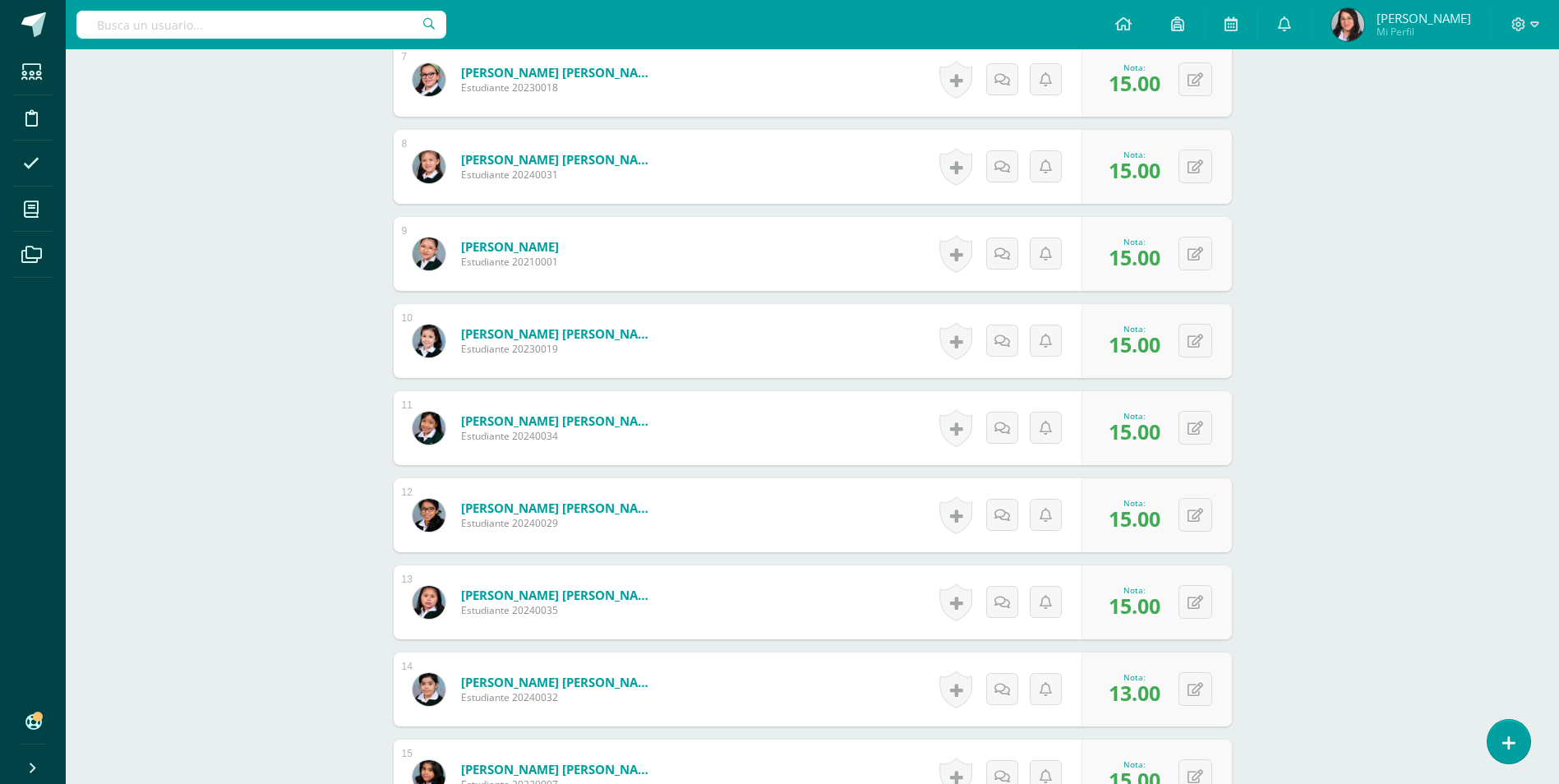
scroll to position [800, 0]
